Goal: Information Seeking & Learning: Learn about a topic

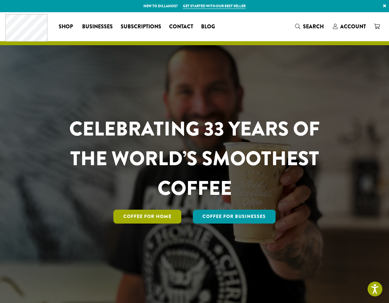
click at [155, 218] on link "Coffee for Home" at bounding box center [147, 217] width 68 height 14
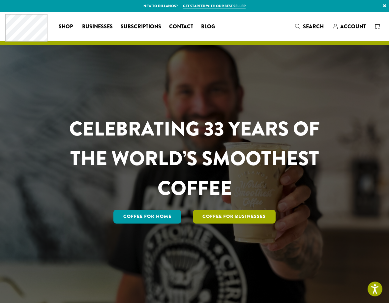
click at [236, 215] on link "Coffee For Businesses" at bounding box center [234, 217] width 83 height 14
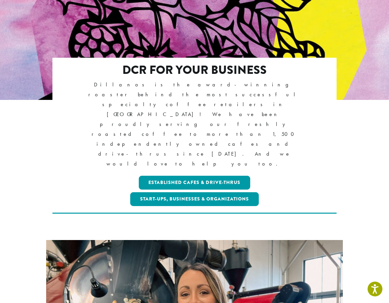
scroll to position [92, 0]
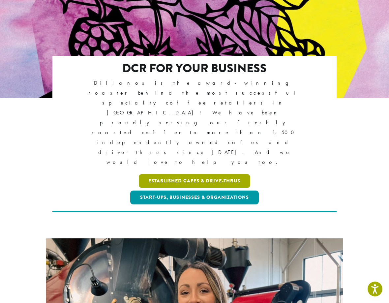
click at [162, 174] on link "Established Cafes & Drive-Thrus" at bounding box center [195, 181] width 112 height 14
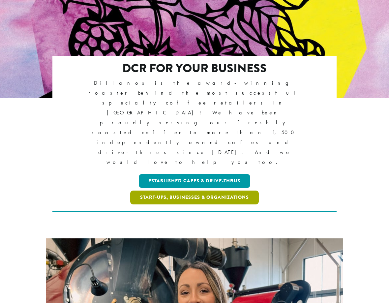
click at [175, 191] on link "Start-ups, Businesses & Organizations" at bounding box center [194, 198] width 129 height 14
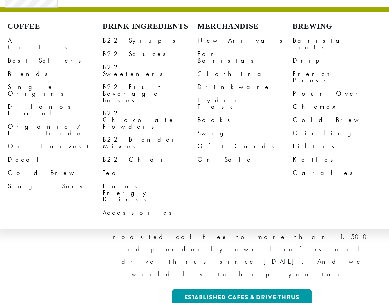
click at [30, 68] on link "All Coffees" at bounding box center [46, 71] width 76 height 16
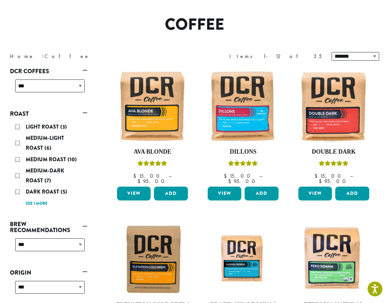
scroll to position [47, 0]
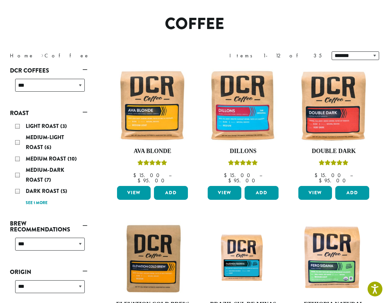
click at [18, 165] on div "Medium-Dark Roast (7)" at bounding box center [50, 175] width 70 height 20
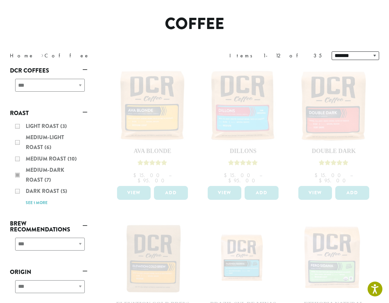
click at [14, 162] on div "Light Roast (3) Medium-Light Roast (6) Medium Roast (10) Medium-Dark Roast (7) …" at bounding box center [49, 164] width 78 height 91
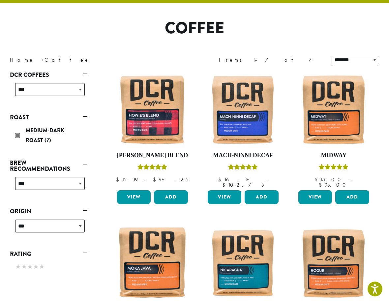
scroll to position [41, 0]
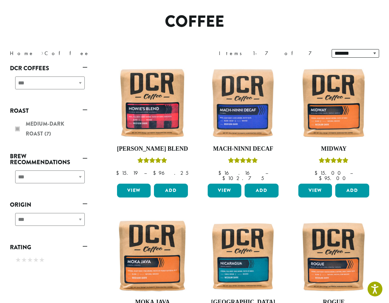
scroll to position [48, 0]
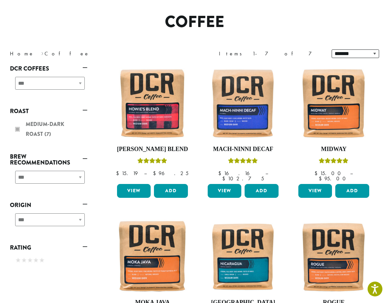
click at [77, 86] on div "**********" at bounding box center [49, 85] width 78 height 23
click at [77, 91] on div "**********" at bounding box center [49, 85] width 78 height 23
click at [77, 86] on div "**********" at bounding box center [49, 85] width 78 height 23
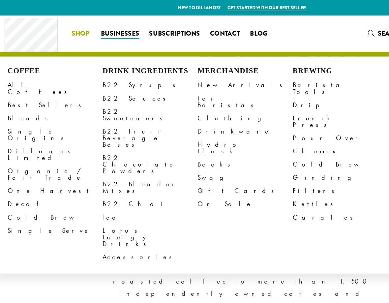
click at [19, 83] on link "Best Sellers" at bounding box center [46, 84] width 76 height 11
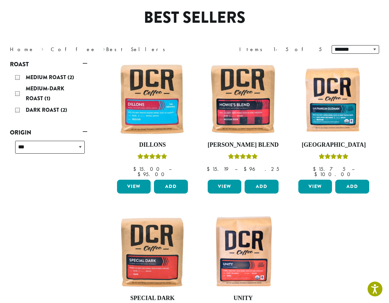
scroll to position [62, 0]
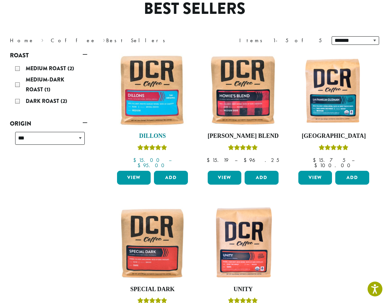
click at [145, 106] on img at bounding box center [152, 90] width 74 height 74
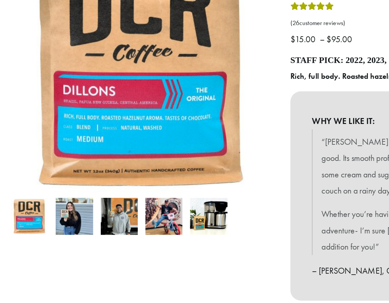
scroll to position [106, 0]
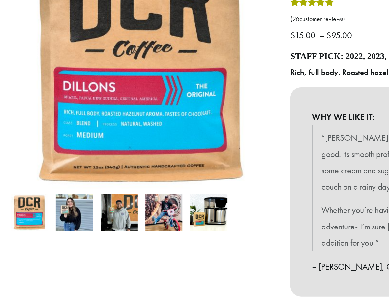
click at [73, 88] on img at bounding box center [153, 117] width 297 height 297
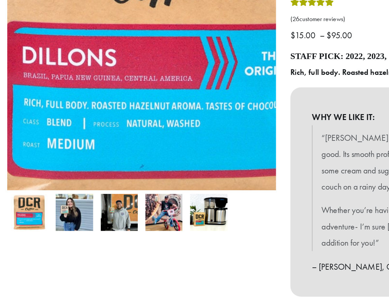
click at [78, 86] on img at bounding box center [112, 21] width 297 height 297
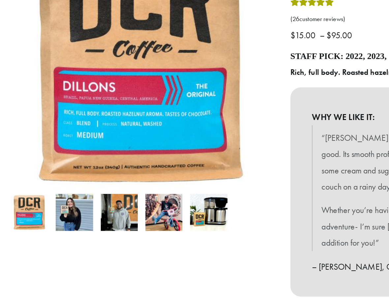
click at [74, 94] on img at bounding box center [153, 117] width 297 height 297
click at [97, 89] on img at bounding box center [153, 117] width 297 height 297
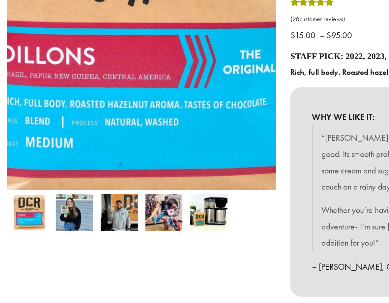
click at [65, 100] on img at bounding box center [97, 20] width 297 height 297
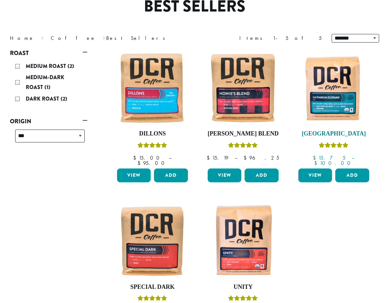
click at [338, 124] on img at bounding box center [334, 88] width 74 height 74
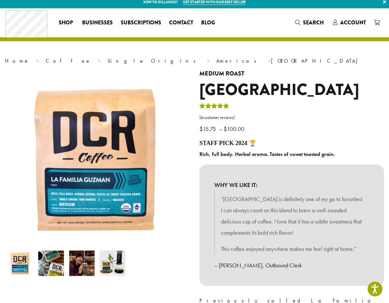
scroll to position [12, 0]
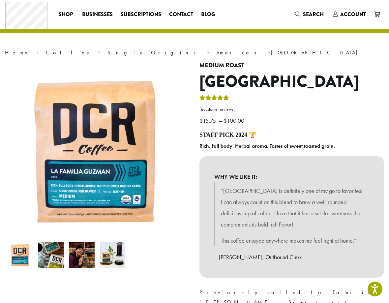
click at [91, 182] on img at bounding box center [97, 151] width 165 height 178
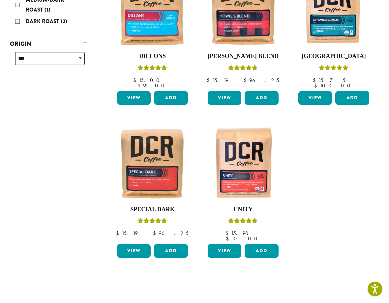
scroll to position [140, 0]
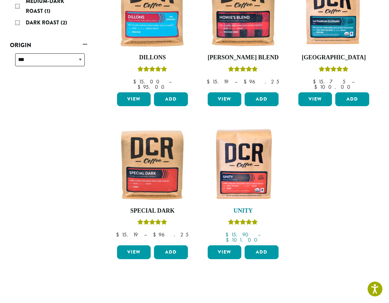
click at [246, 152] on img at bounding box center [243, 165] width 74 height 74
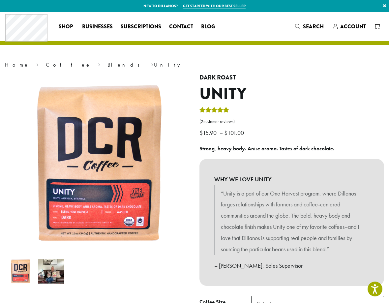
click at [89, 215] on img at bounding box center [153, 238] width 297 height 328
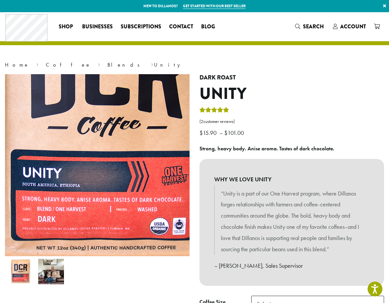
click at [194, 235] on div at bounding box center [97, 223] width 195 height 298
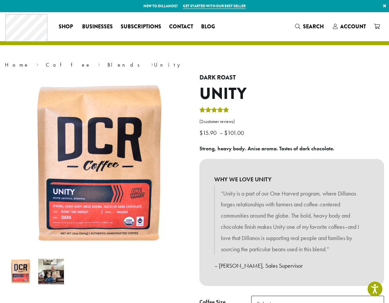
click at [189, 235] on img at bounding box center [41, 110] width 297 height 328
click at [67, 211] on img at bounding box center [153, 238] width 297 height 328
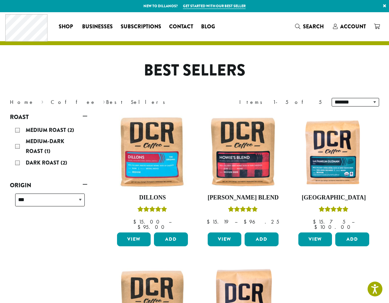
scroll to position [1, 0]
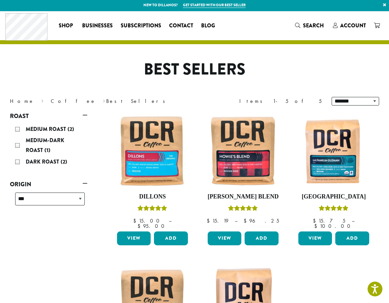
click at [16, 131] on div "Medium Roast (2)" at bounding box center [50, 129] width 70 height 10
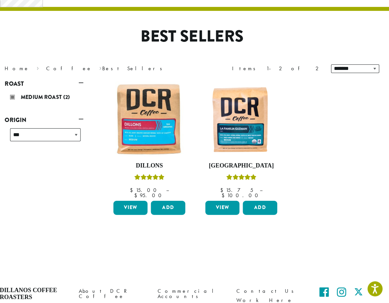
scroll to position [31, 0]
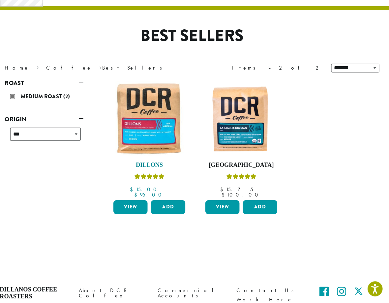
click at [132, 135] on img at bounding box center [152, 121] width 74 height 74
